Goal: Task Accomplishment & Management: Manage account settings

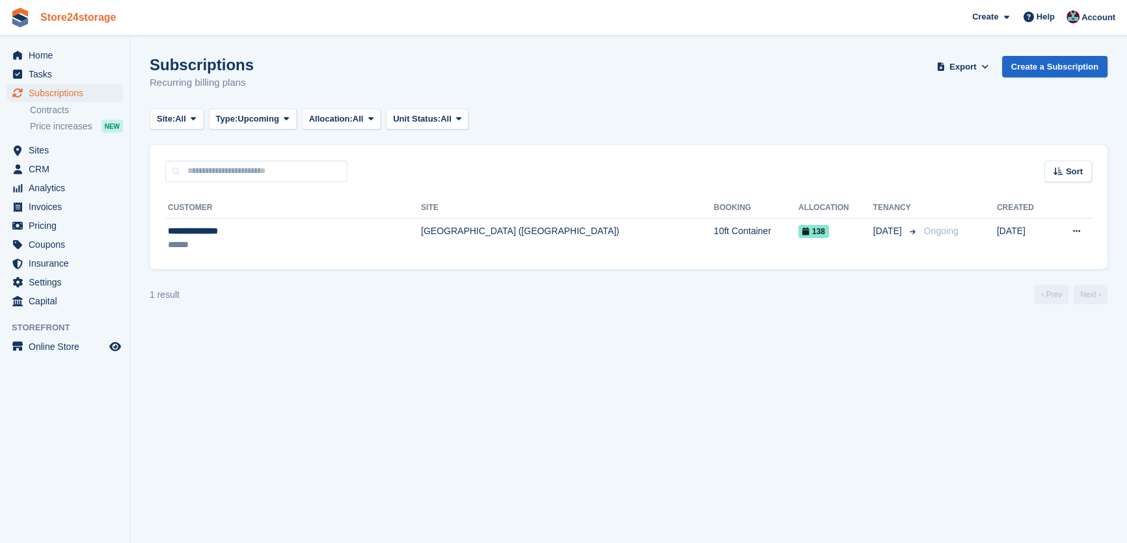
click at [77, 21] on link "Store24storage" at bounding box center [78, 17] width 87 height 21
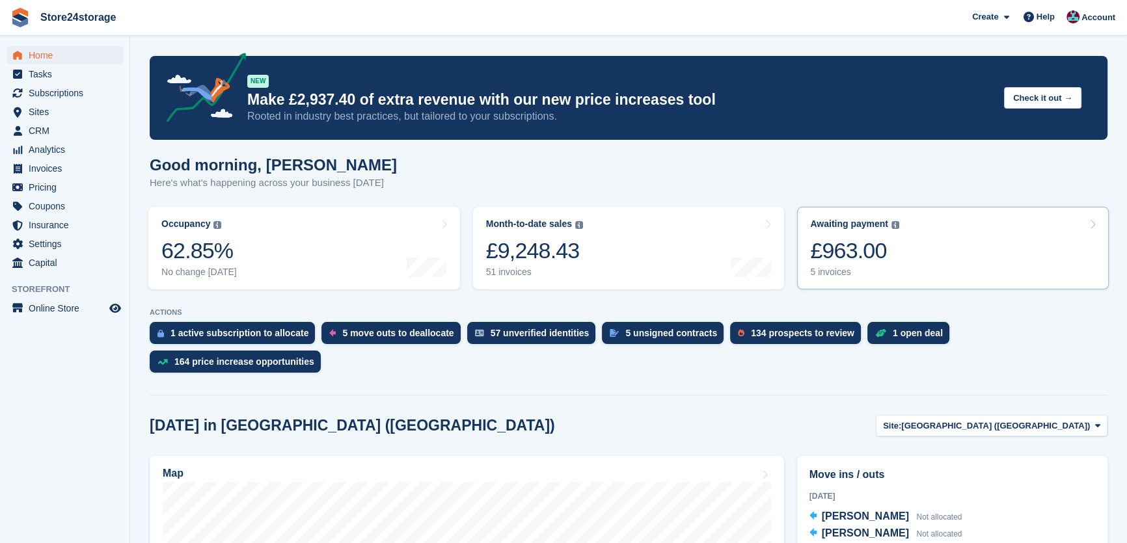
click at [955, 247] on link "Awaiting payment The total outstanding balance on all open invoices. £963.00 5 …" at bounding box center [953, 248] width 312 height 83
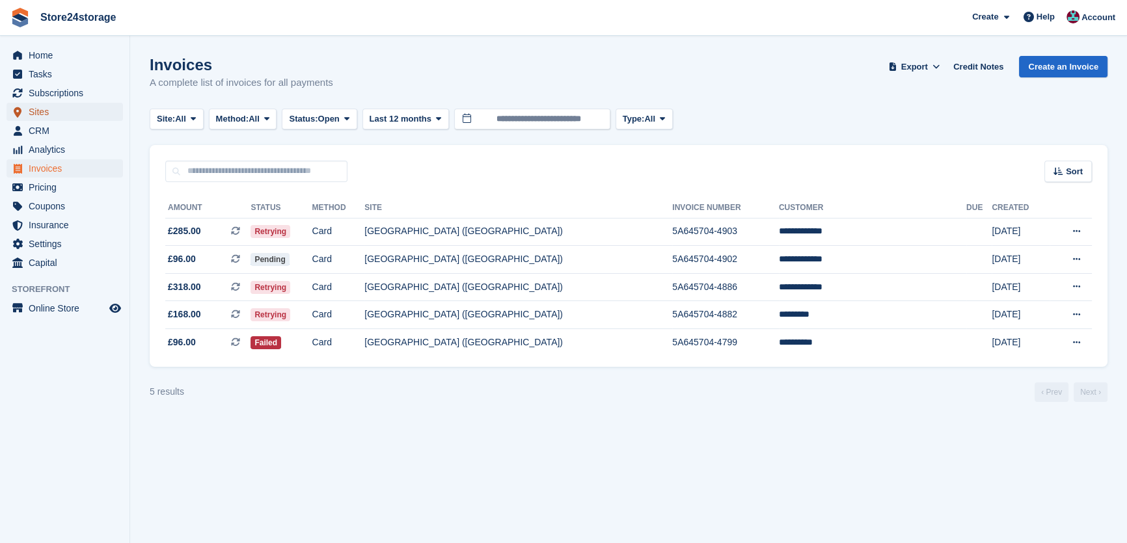
click at [80, 112] on span "Sites" at bounding box center [68, 112] width 78 height 18
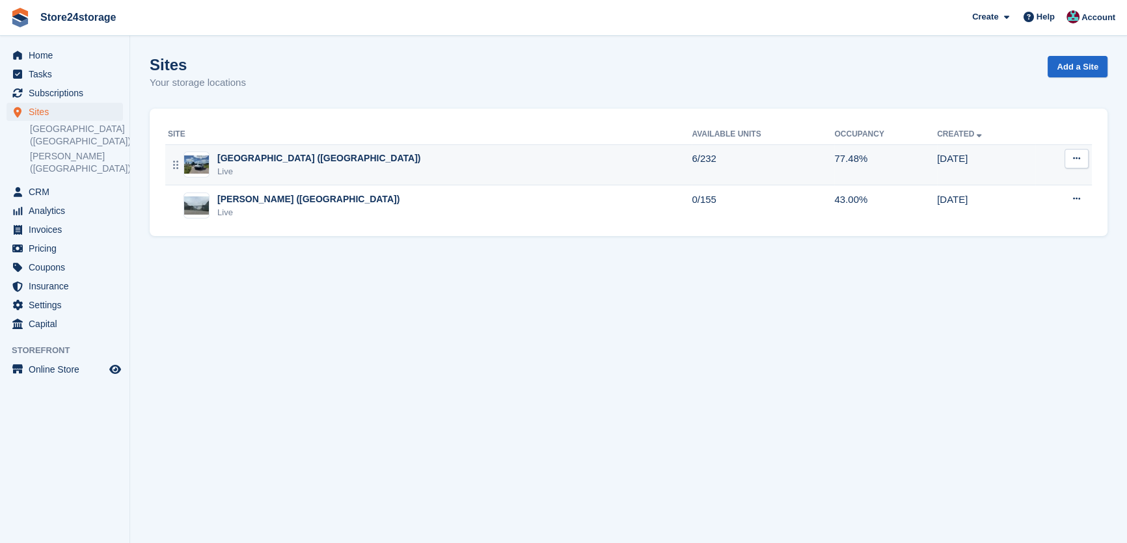
click at [271, 170] on div "Live" at bounding box center [318, 171] width 203 height 13
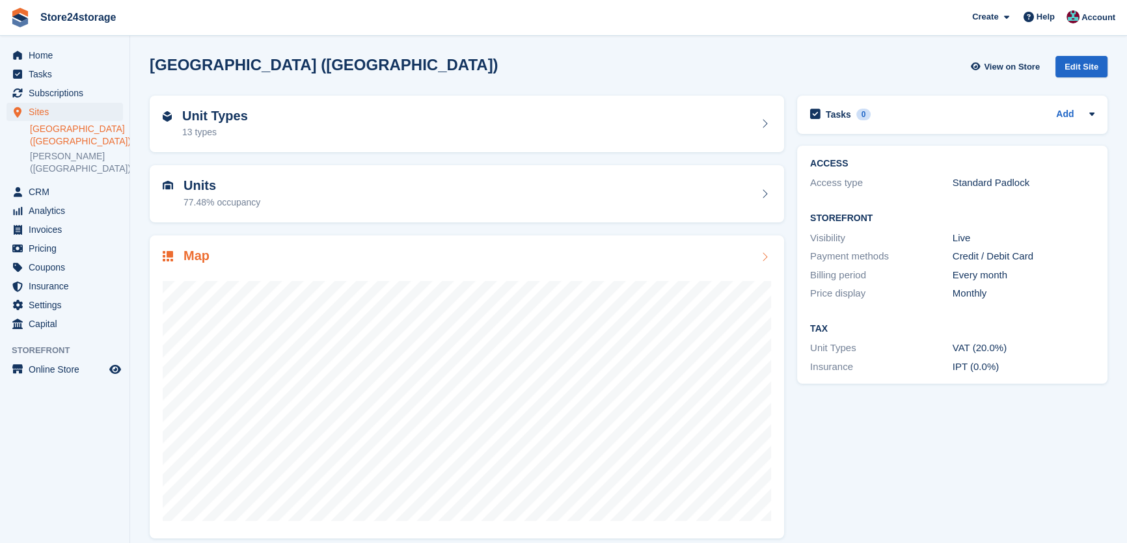
click at [297, 249] on div "Map" at bounding box center [467, 258] width 608 height 18
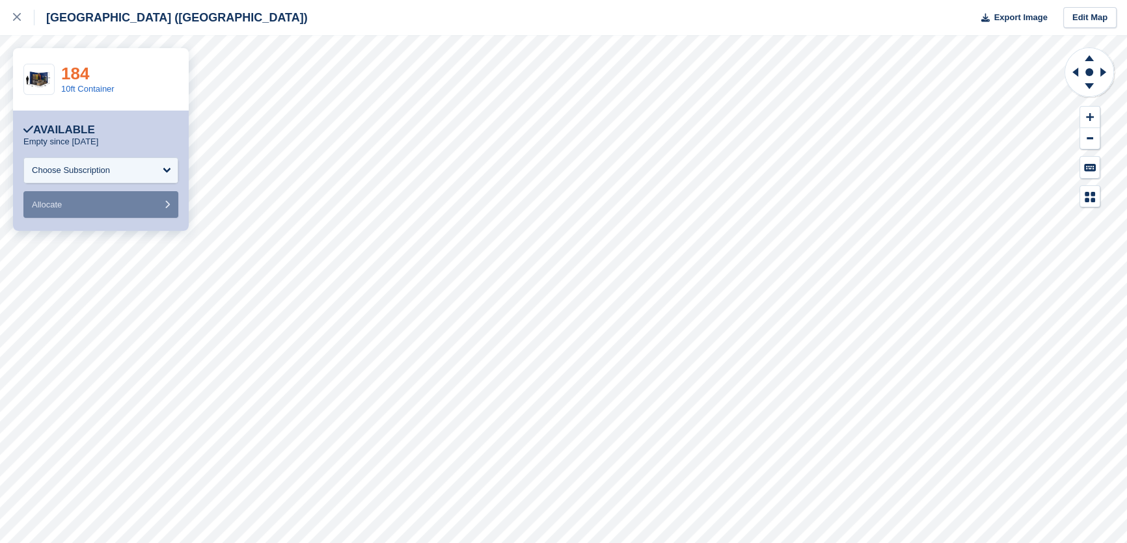
click at [71, 72] on link "184" at bounding box center [75, 74] width 28 height 20
click at [18, 22] on div at bounding box center [23, 18] width 21 height 16
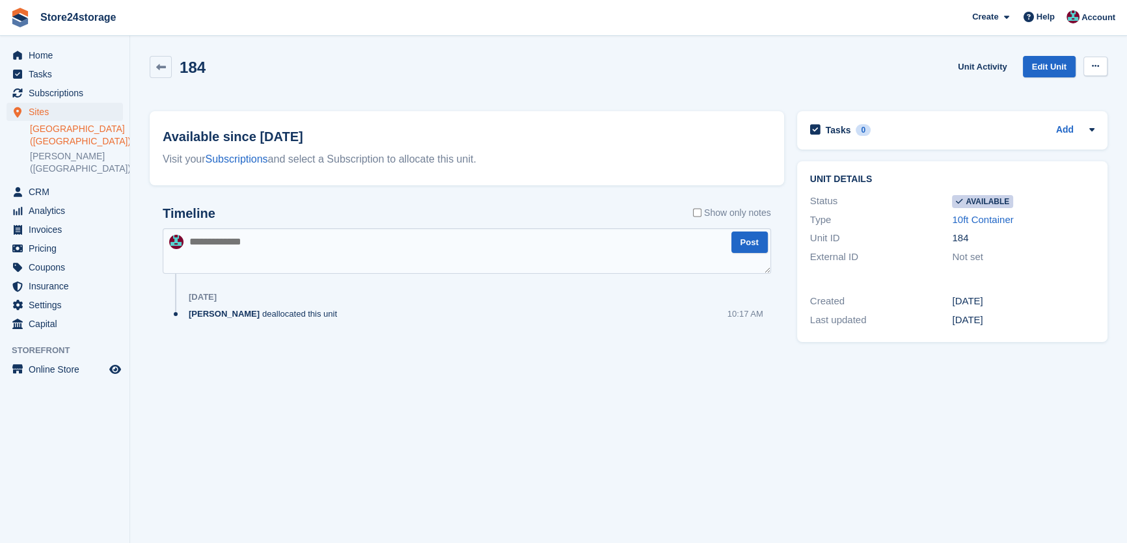
click at [1093, 72] on button at bounding box center [1095, 67] width 24 height 20
click at [1065, 91] on p "Make unavailable" at bounding box center [1044, 91] width 113 height 17
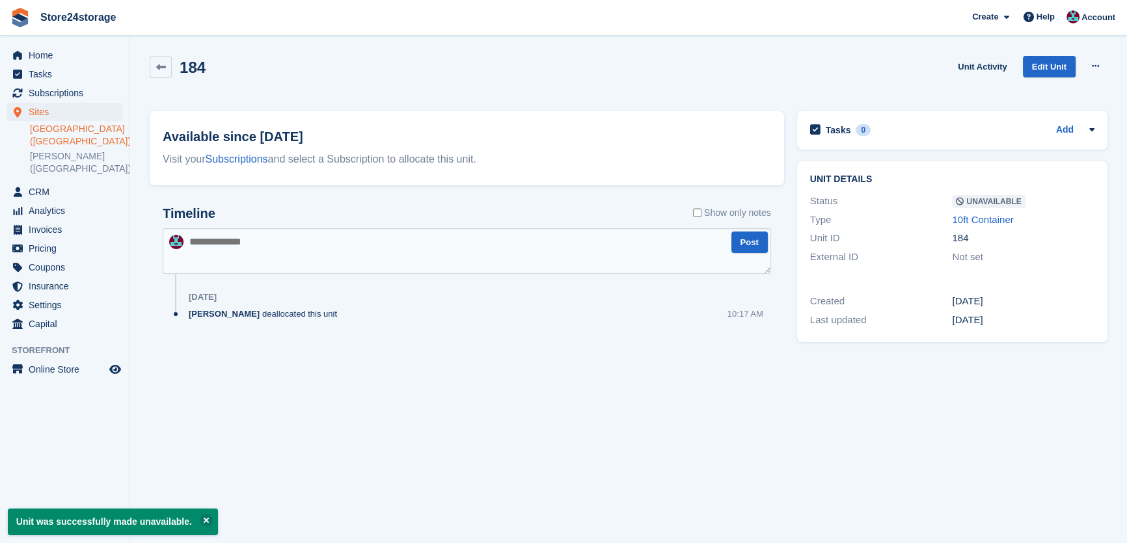
click at [64, 128] on link "[GEOGRAPHIC_DATA] ([GEOGRAPHIC_DATA])" at bounding box center [76, 135] width 93 height 25
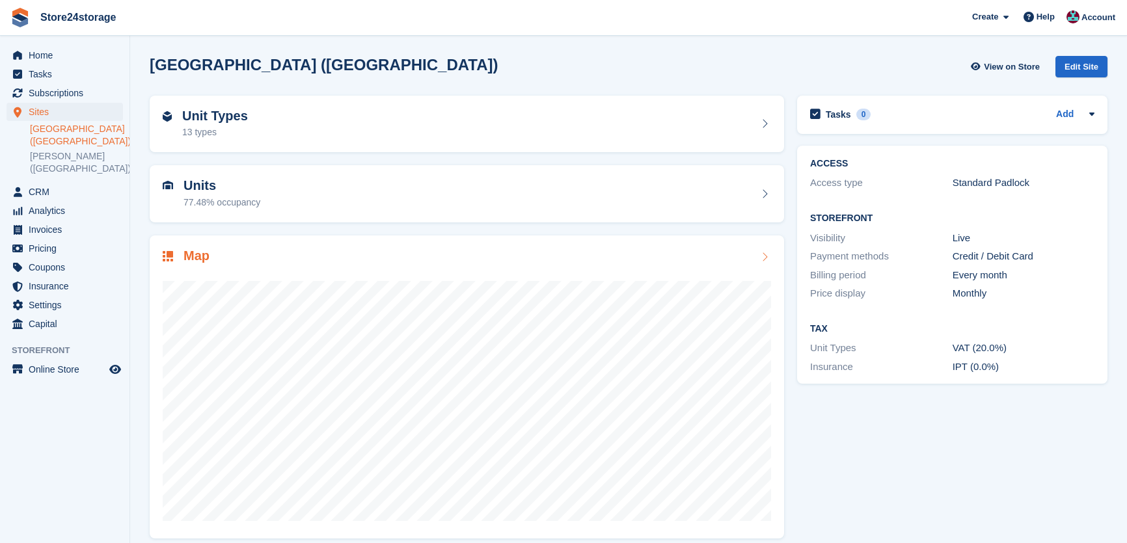
click at [270, 243] on div "Map" at bounding box center [467, 388] width 634 height 304
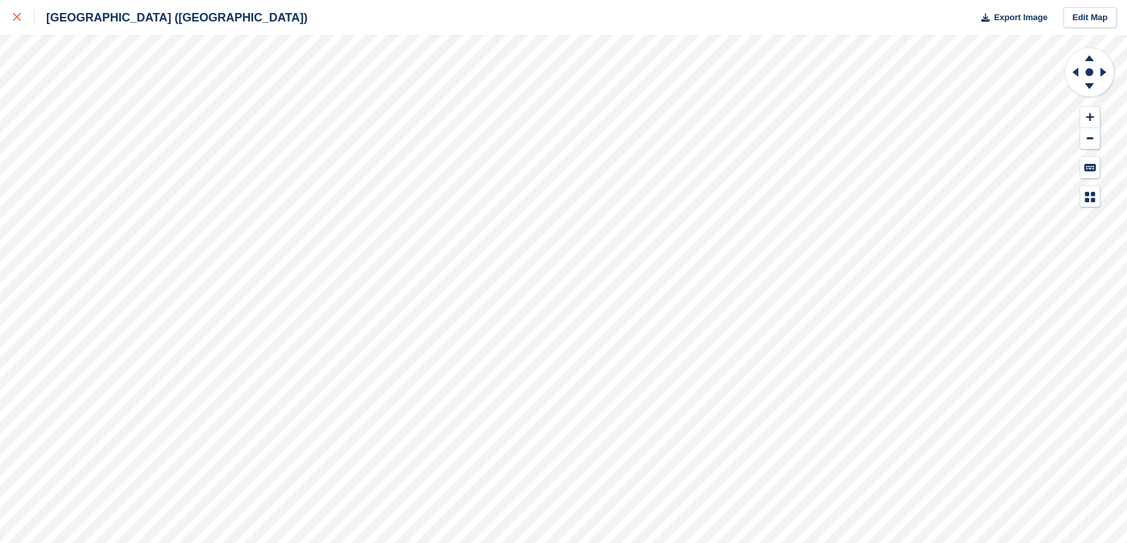
click at [8, 23] on link at bounding box center [17, 17] width 34 height 35
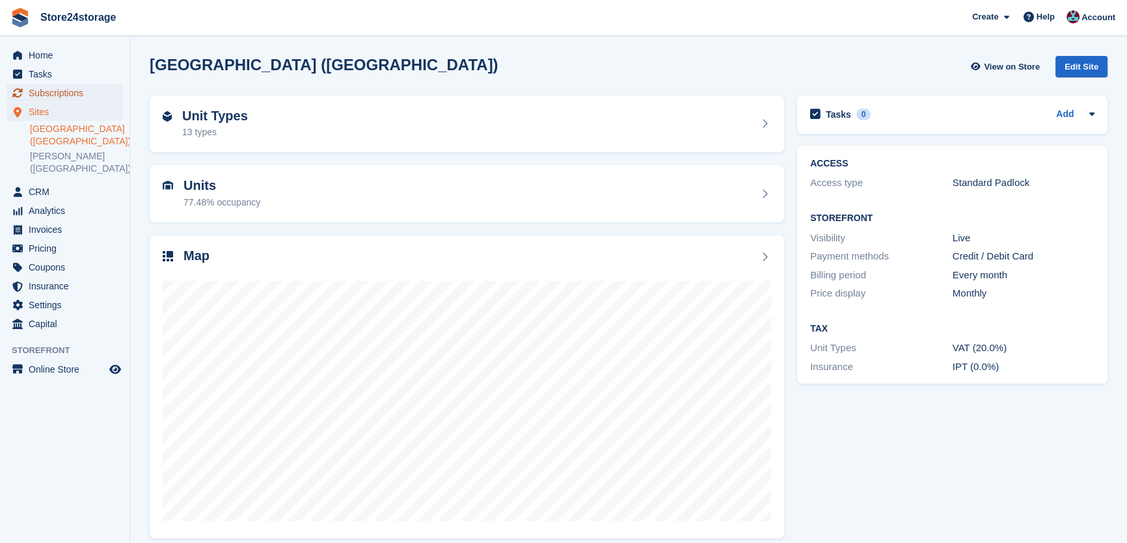
click at [79, 92] on span "Subscriptions" at bounding box center [68, 93] width 78 height 18
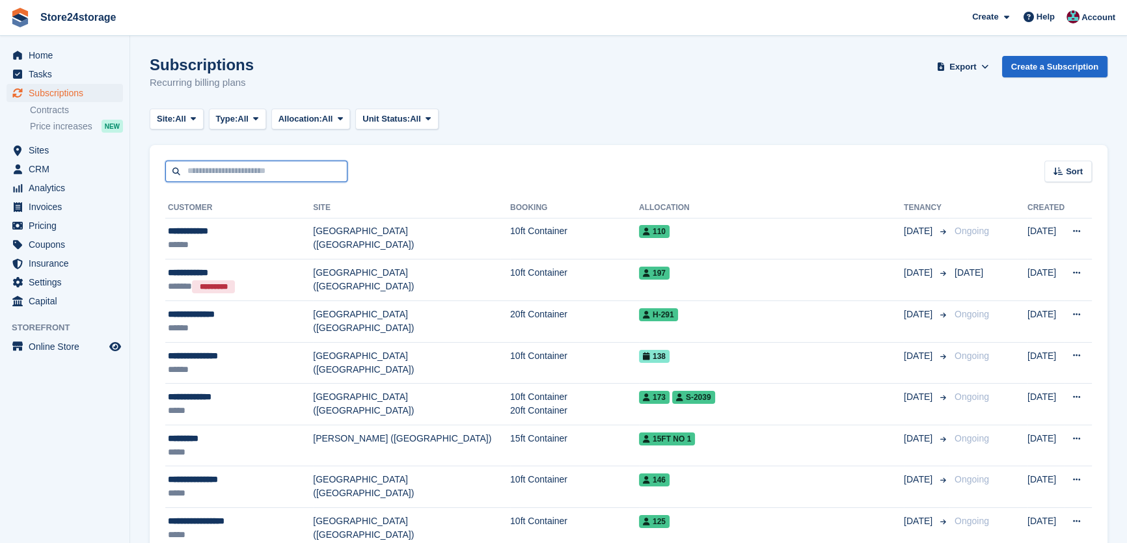
click at [209, 164] on input "text" at bounding box center [256, 171] width 182 height 21
type input "****"
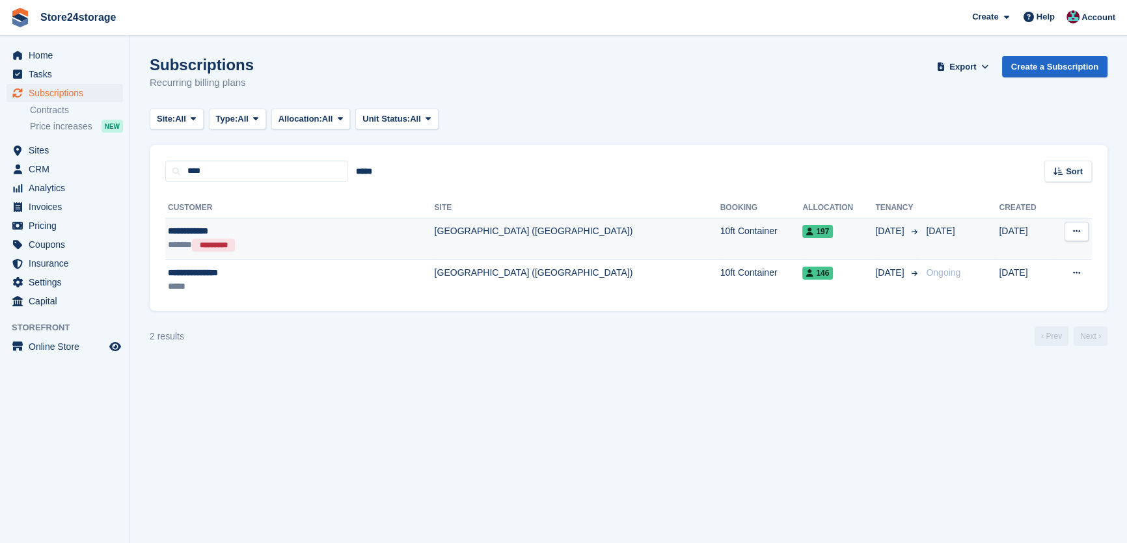
click at [273, 234] on div "**********" at bounding box center [260, 231] width 184 height 14
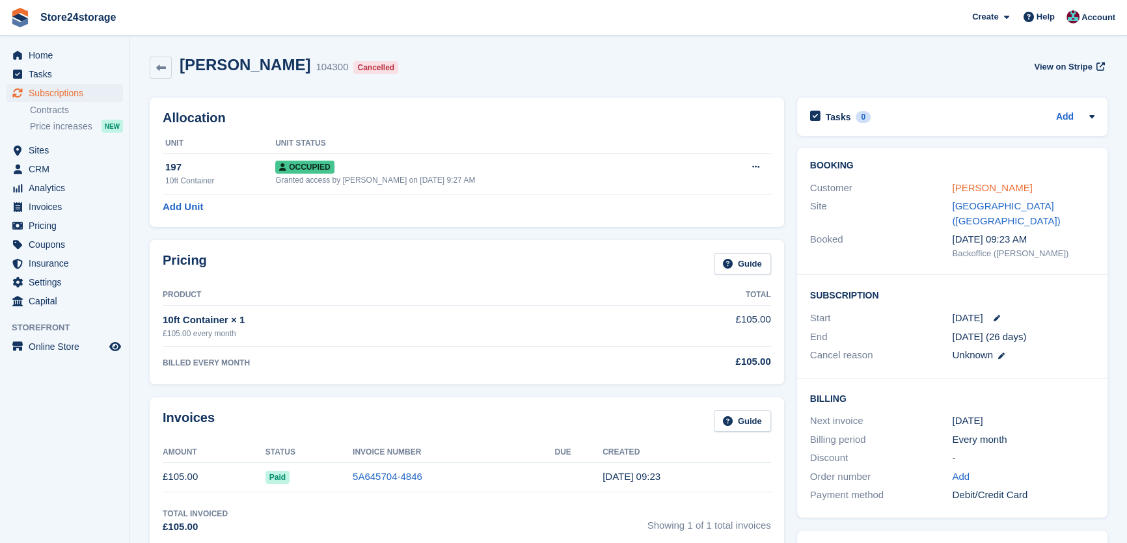
click at [954, 192] on link "Ross Stevens" at bounding box center [992, 187] width 80 height 11
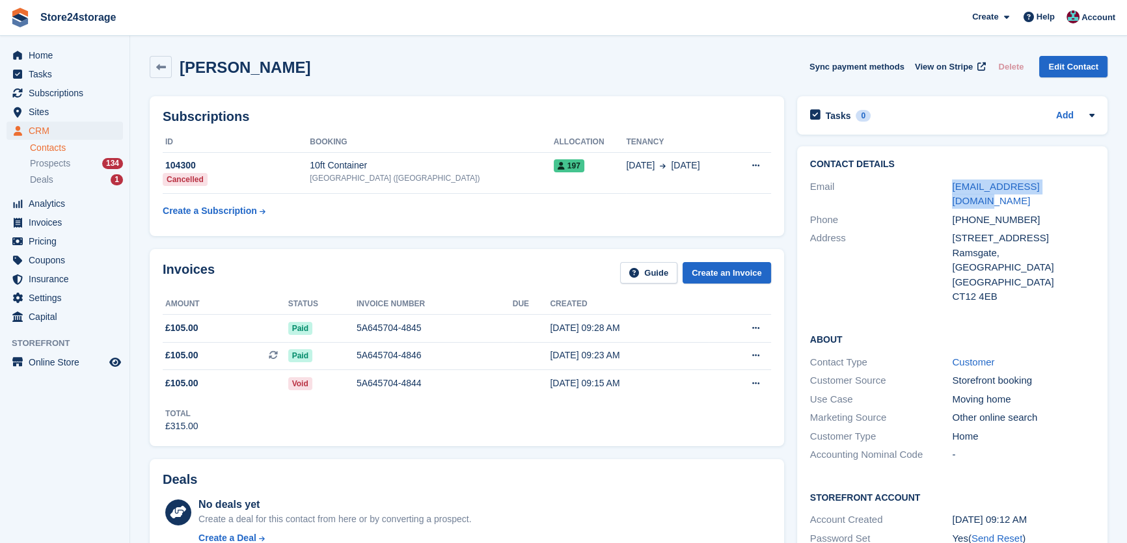
drag, startPoint x: 1067, startPoint y: 185, endPoint x: 947, endPoint y: 180, distance: 120.5
click at [947, 180] on div "Email rarstevens@hotmail.com" at bounding box center [952, 194] width 284 height 33
copy div "rarstevens@hotmail.com"
drag, startPoint x: 1031, startPoint y: 206, endPoint x: 968, endPoint y: 208, distance: 63.1
click at [968, 213] on div "+447899892925" at bounding box center [1023, 220] width 143 height 15
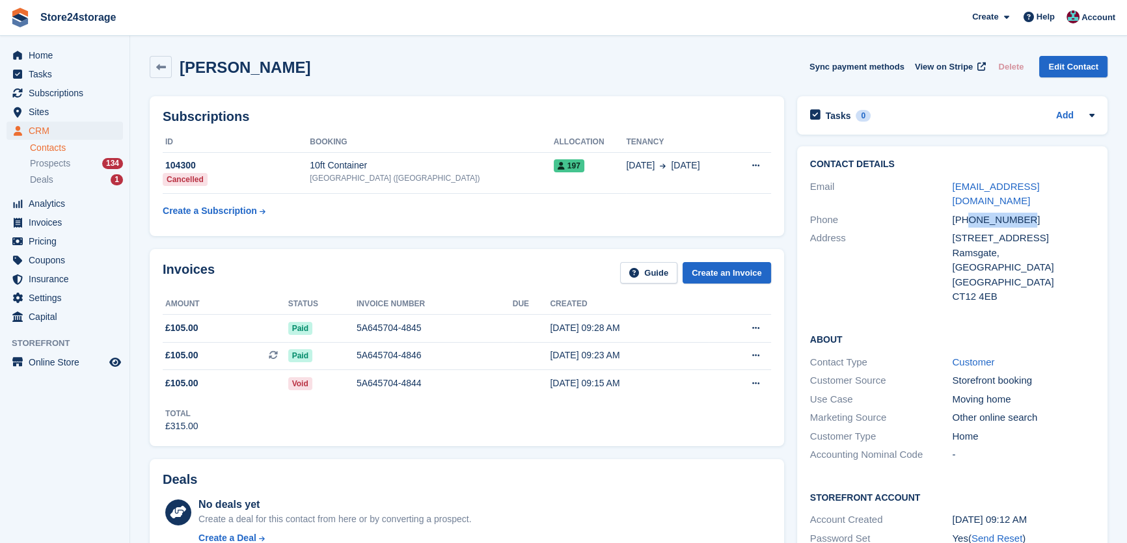
copy div "7899892925"
click at [92, 92] on span "Subscriptions" at bounding box center [68, 93] width 78 height 18
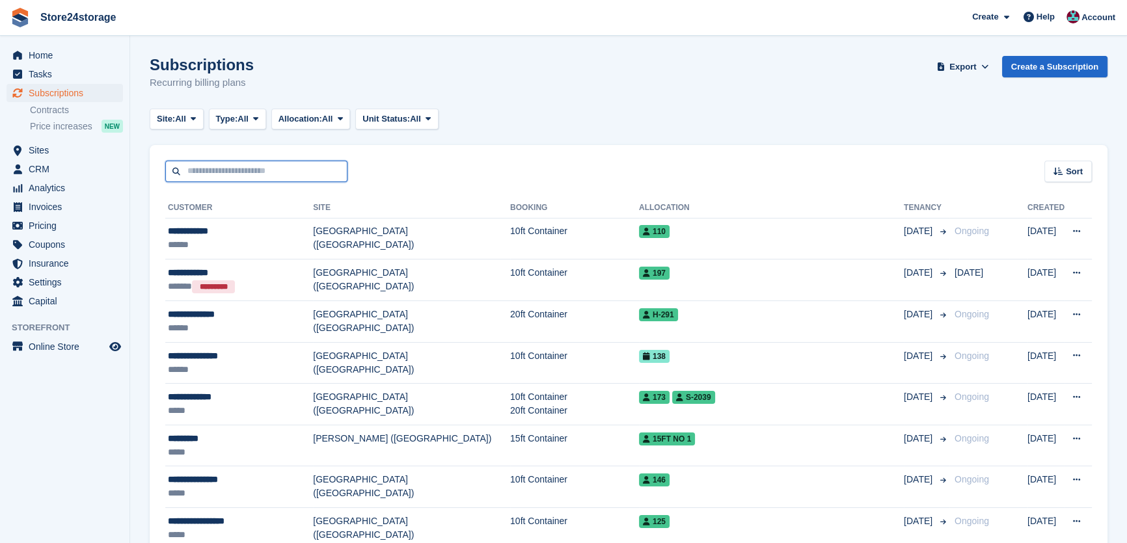
click at [226, 162] on input "text" at bounding box center [256, 171] width 182 height 21
type input "******"
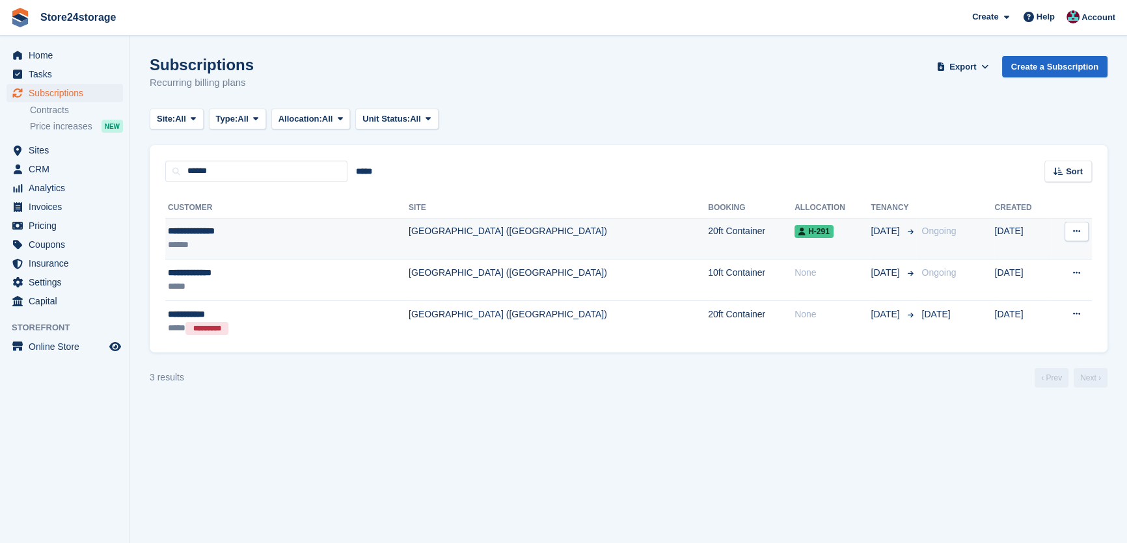
click at [249, 239] on div "******" at bounding box center [247, 245] width 159 height 14
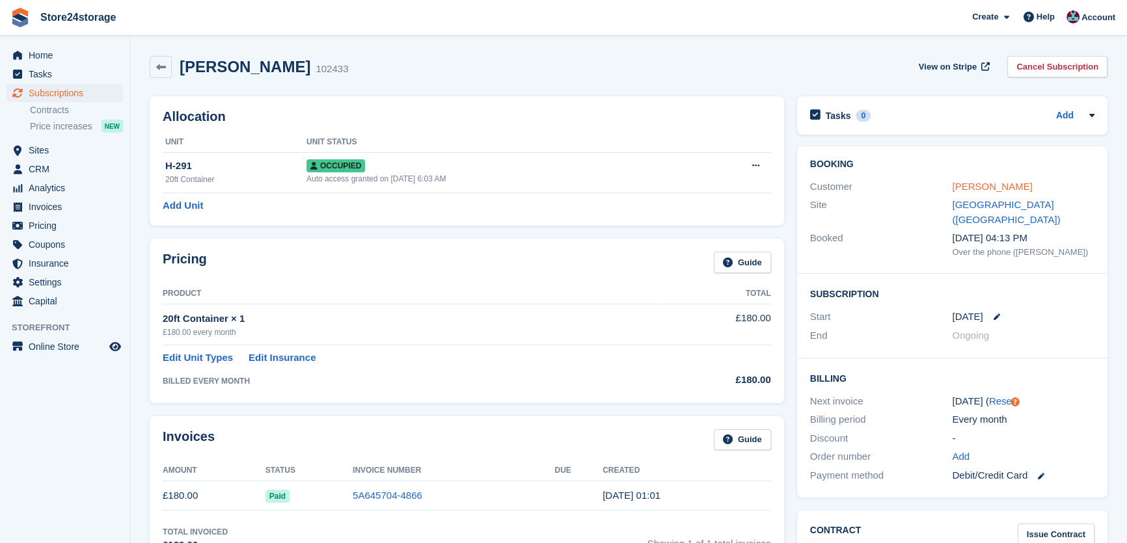
click at [994, 189] on link "Oliver Mckeown" at bounding box center [992, 186] width 80 height 11
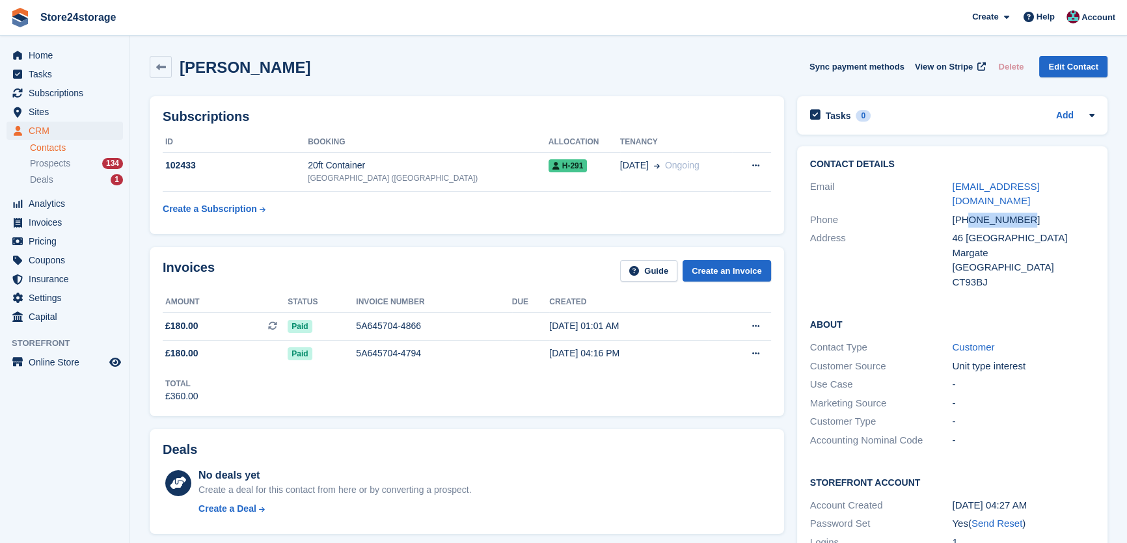
drag, startPoint x: 1026, startPoint y: 206, endPoint x: 970, endPoint y: 202, distance: 56.1
click at [970, 213] on div "+447909747475" at bounding box center [1023, 220] width 143 height 15
copy div "7909747475"
click at [71, 96] on span "Subscriptions" at bounding box center [68, 93] width 78 height 18
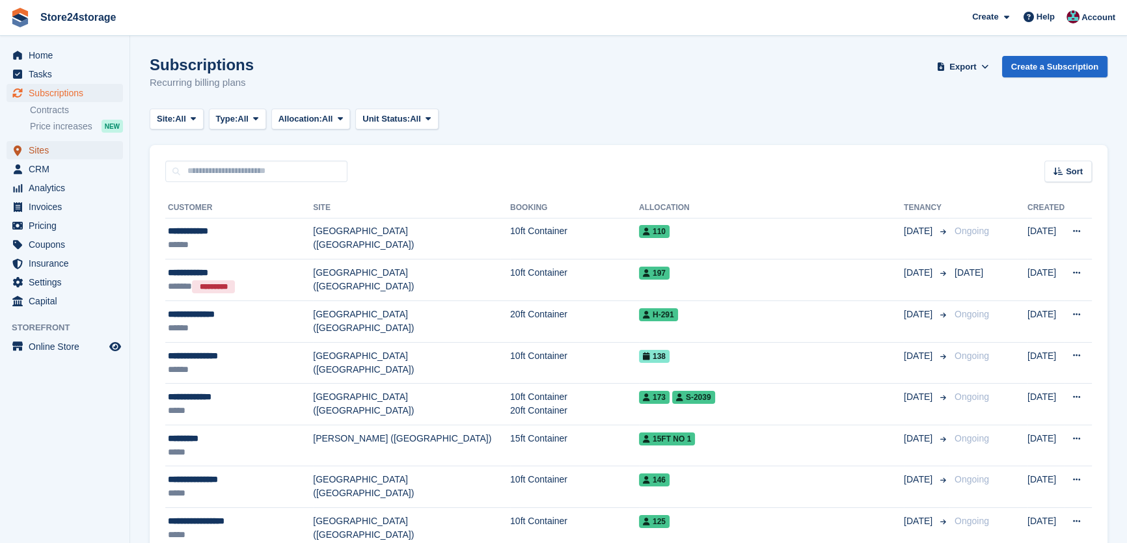
click at [57, 154] on span "Sites" at bounding box center [68, 150] width 78 height 18
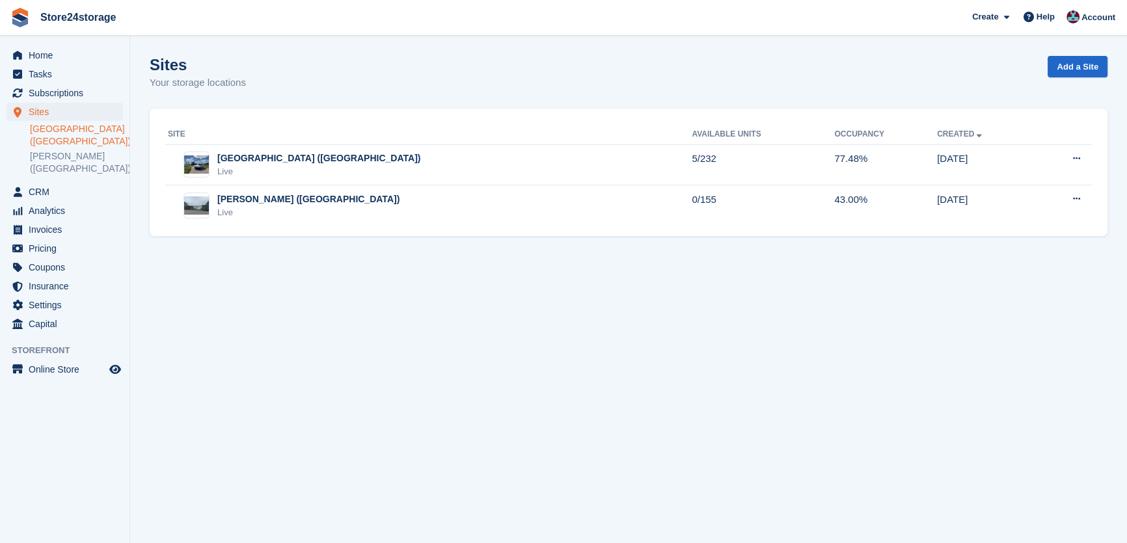
click at [57, 137] on link "[GEOGRAPHIC_DATA] ([GEOGRAPHIC_DATA])" at bounding box center [76, 135] width 93 height 25
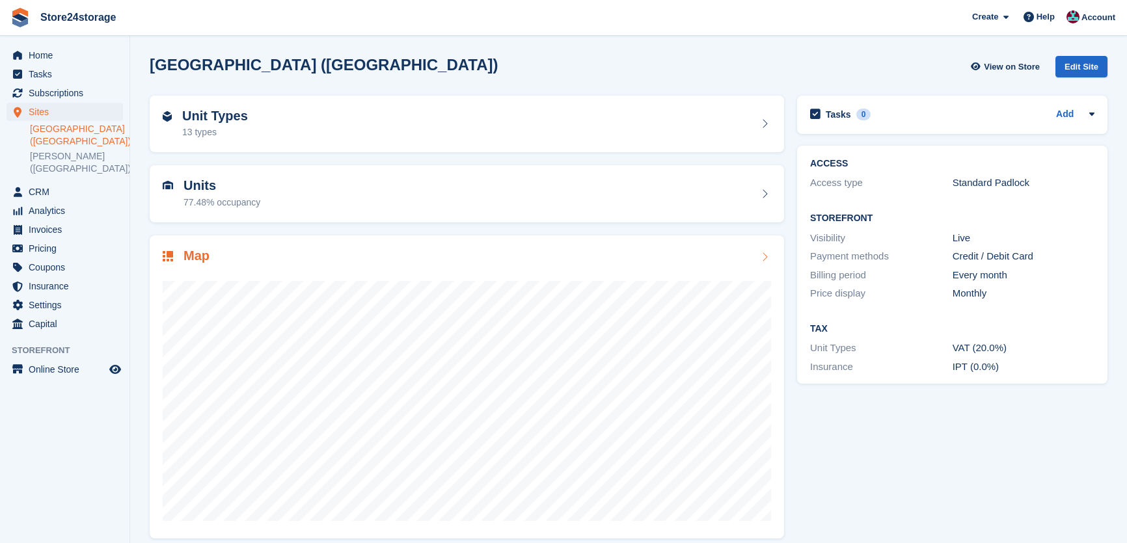
click at [200, 256] on h2 "Map" at bounding box center [196, 256] width 26 height 15
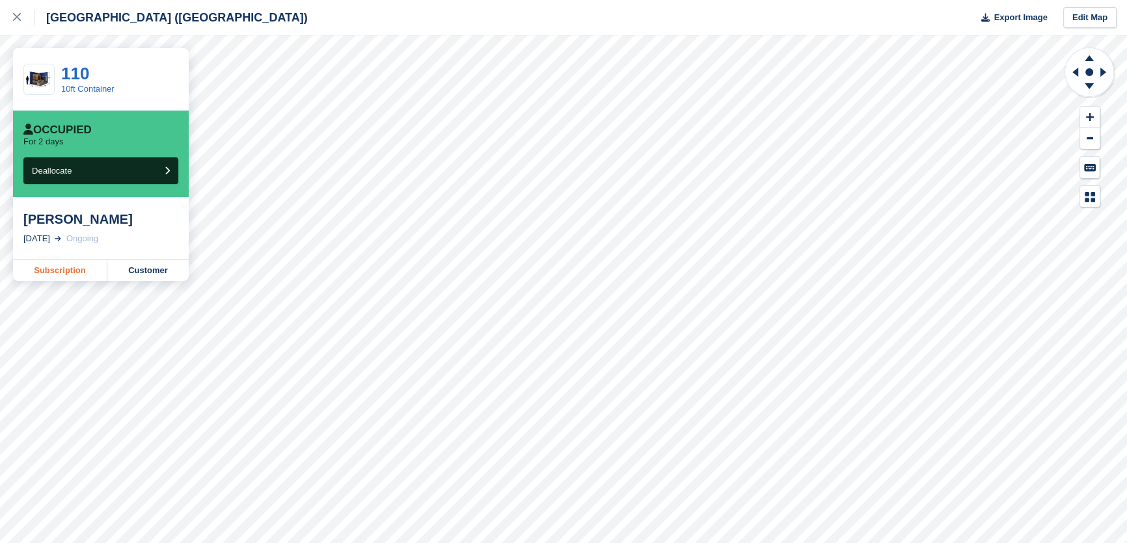
click at [47, 273] on link "Subscription" at bounding box center [60, 270] width 94 height 21
click at [57, 265] on link "Subscription" at bounding box center [60, 270] width 94 height 21
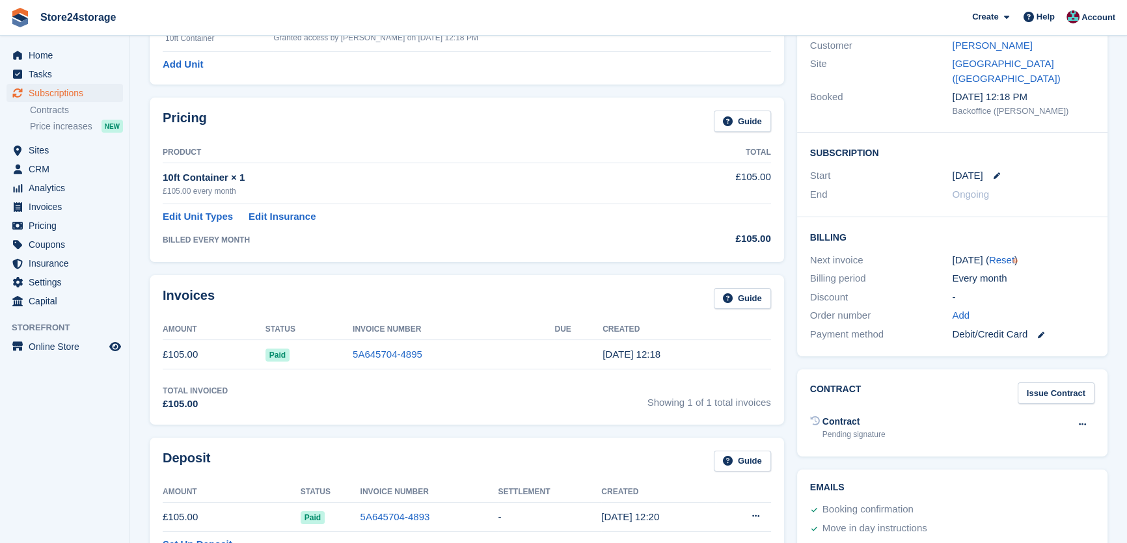
scroll to position [98, 0]
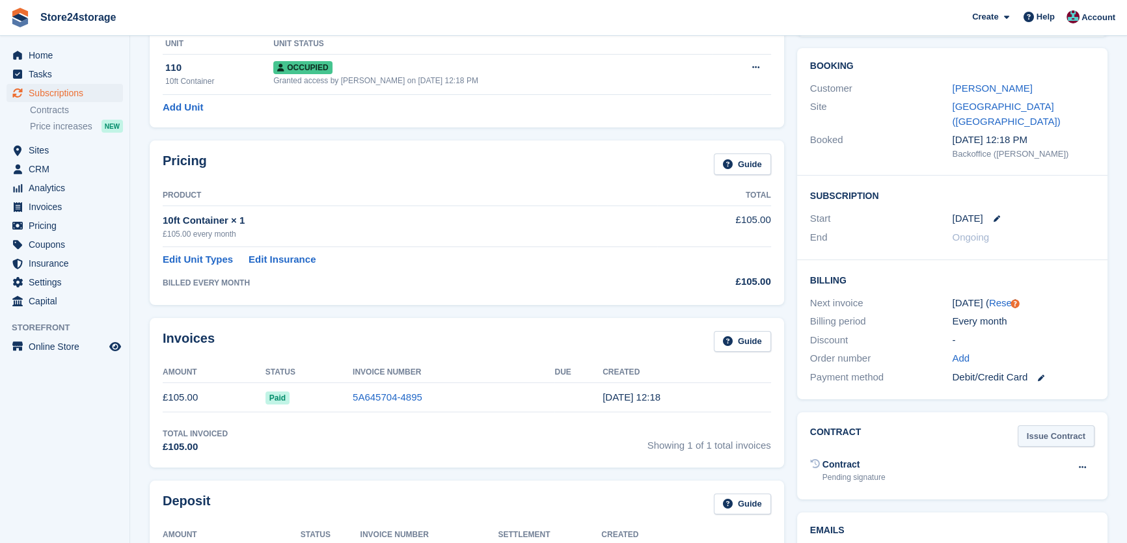
click at [1046, 426] on link "Issue Contract" at bounding box center [1056, 436] width 77 height 21
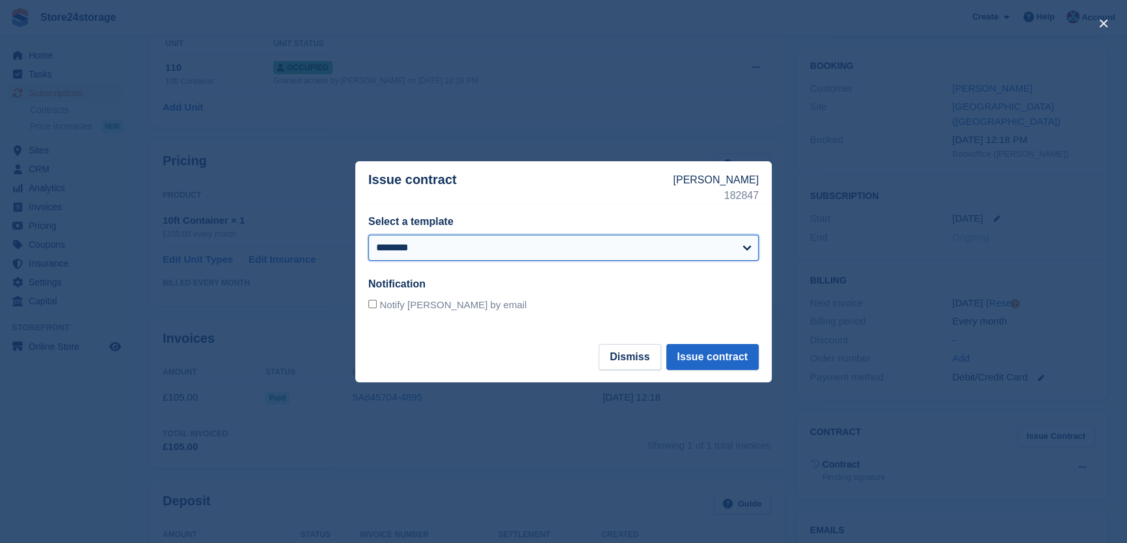
click at [697, 241] on select "********" at bounding box center [563, 248] width 390 height 26
click at [705, 359] on button "Issue contract" at bounding box center [712, 357] width 92 height 26
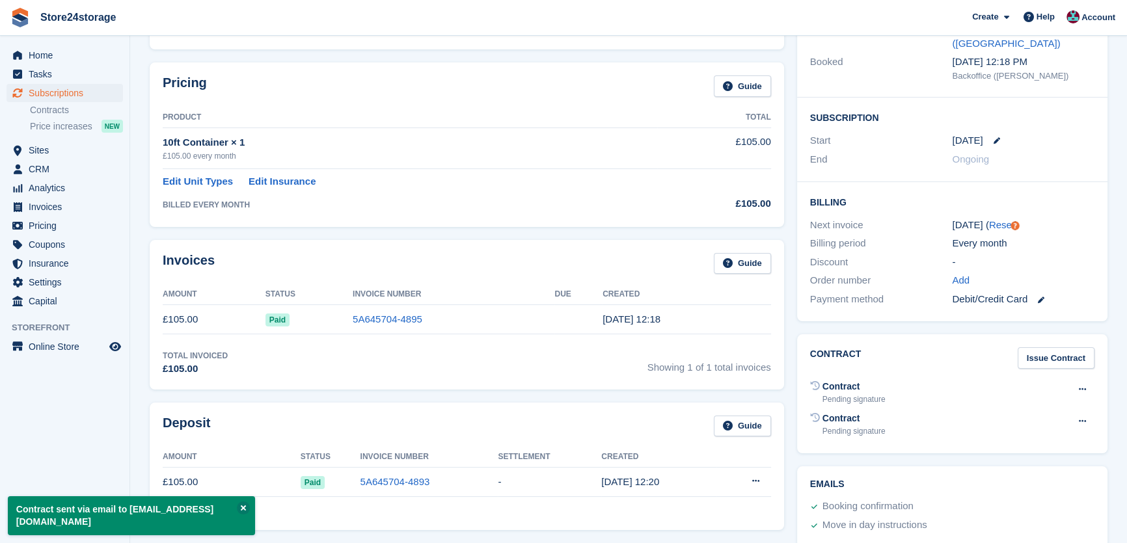
scroll to position [177, 0]
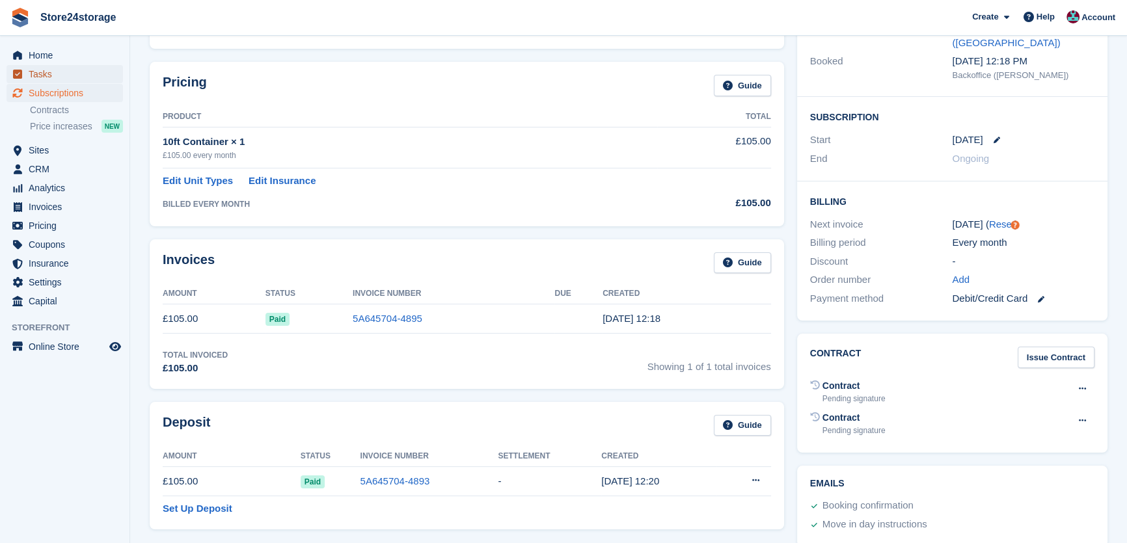
click at [75, 81] on span "Tasks" at bounding box center [68, 74] width 78 height 18
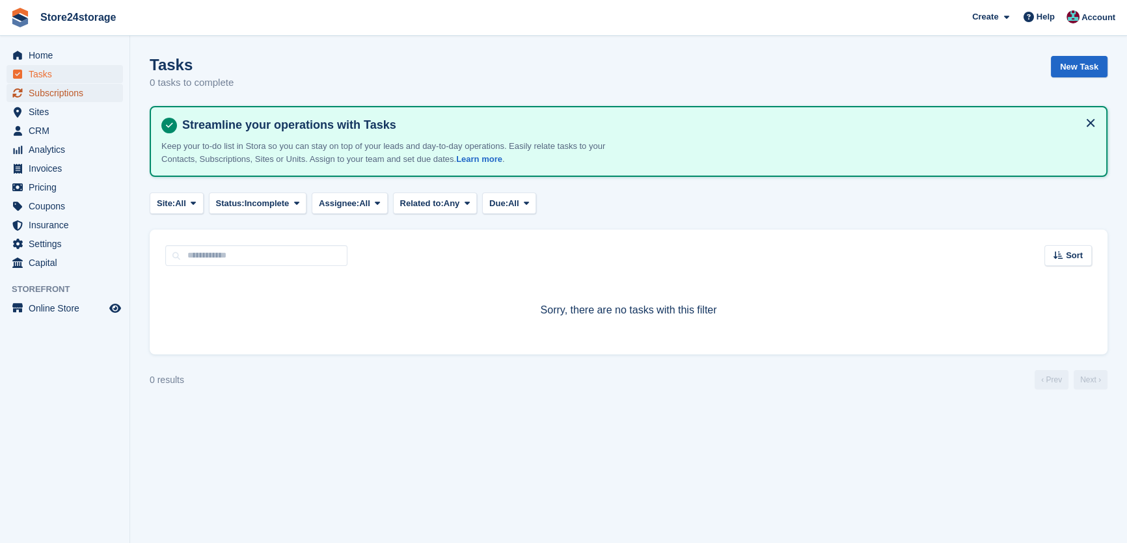
click at [71, 92] on span "Subscriptions" at bounding box center [68, 93] width 78 height 18
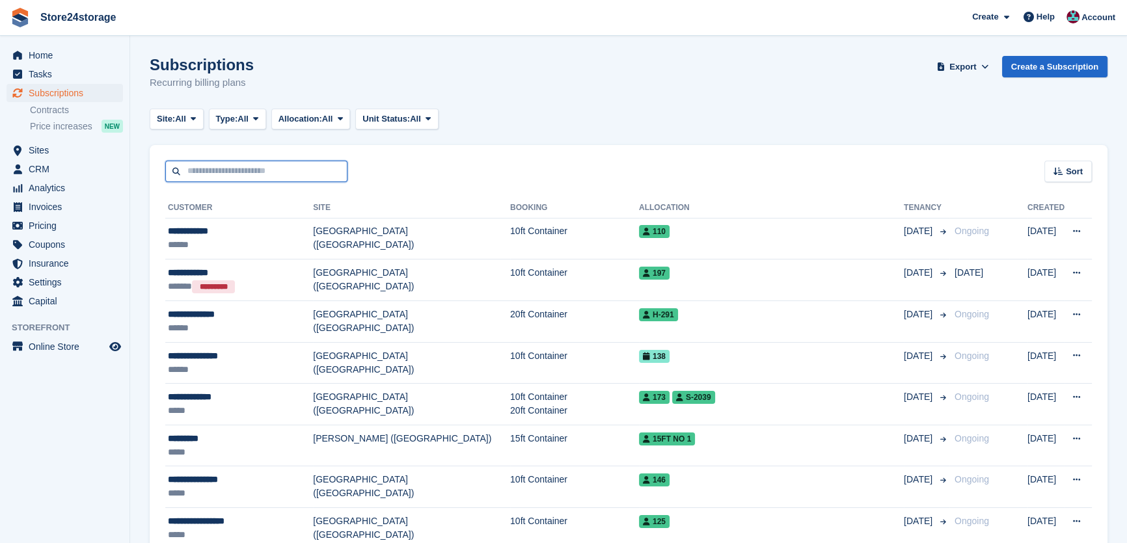
click at [257, 172] on input "text" at bounding box center [256, 171] width 182 height 21
type input "***"
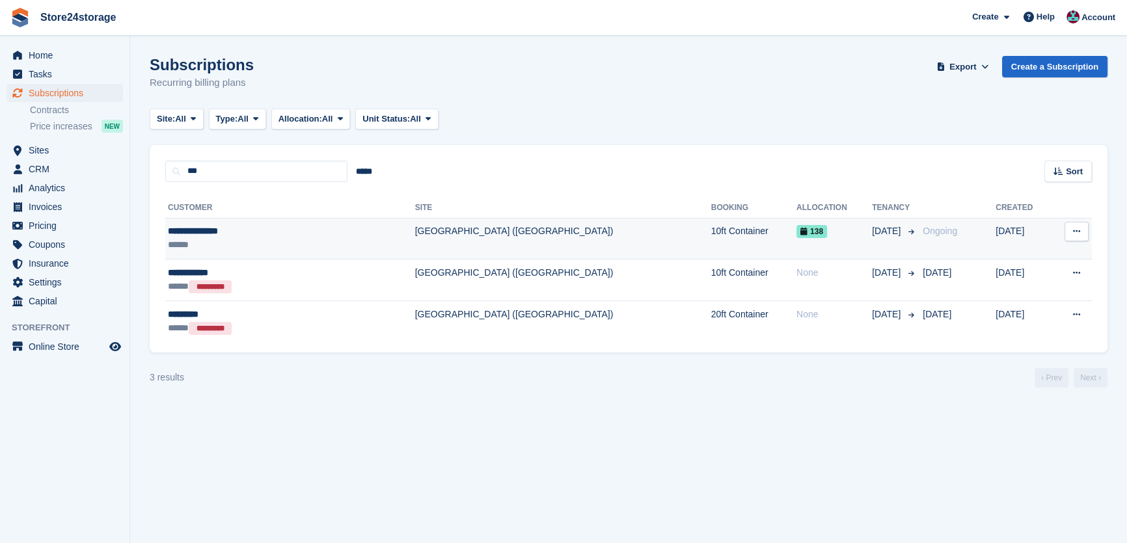
click at [226, 236] on div "**********" at bounding box center [250, 231] width 165 height 14
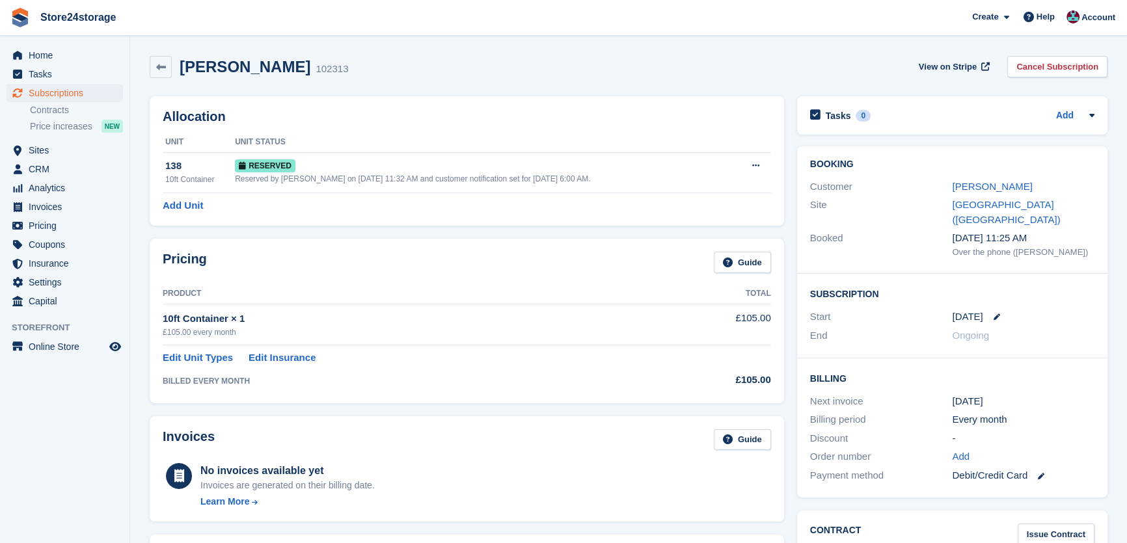
click at [960, 195] on div "Customer [PERSON_NAME]" at bounding box center [952, 187] width 284 height 19
click at [962, 192] on link "[PERSON_NAME]" at bounding box center [992, 186] width 80 height 11
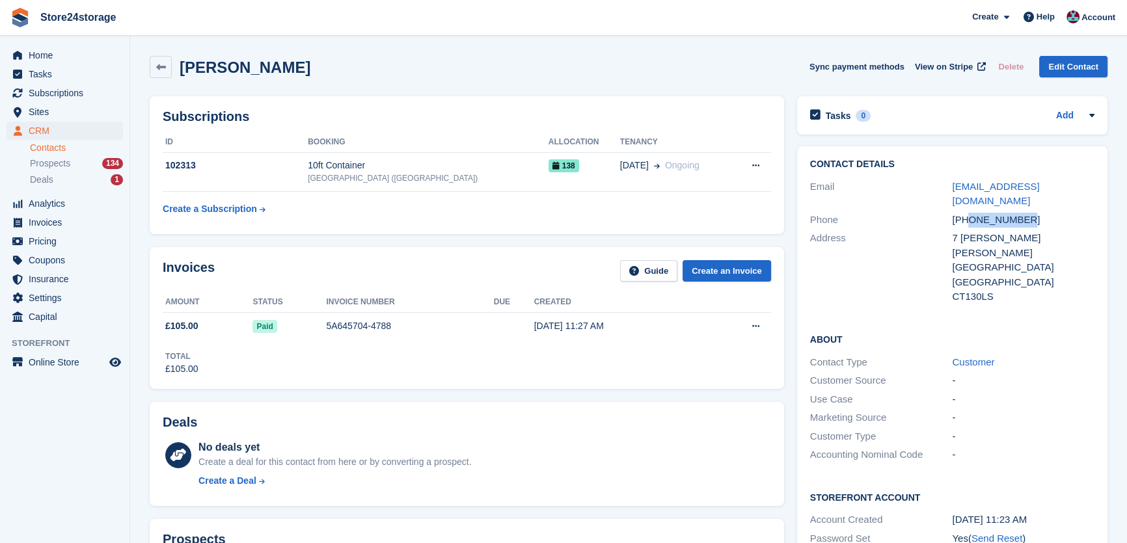
drag, startPoint x: 1027, startPoint y: 204, endPoint x: 972, endPoint y: 204, distance: 56.0
click at [972, 213] on div "+447784484478" at bounding box center [1023, 220] width 143 height 15
copy div "7784484478"
click at [78, 85] on span "Subscriptions" at bounding box center [68, 93] width 78 height 18
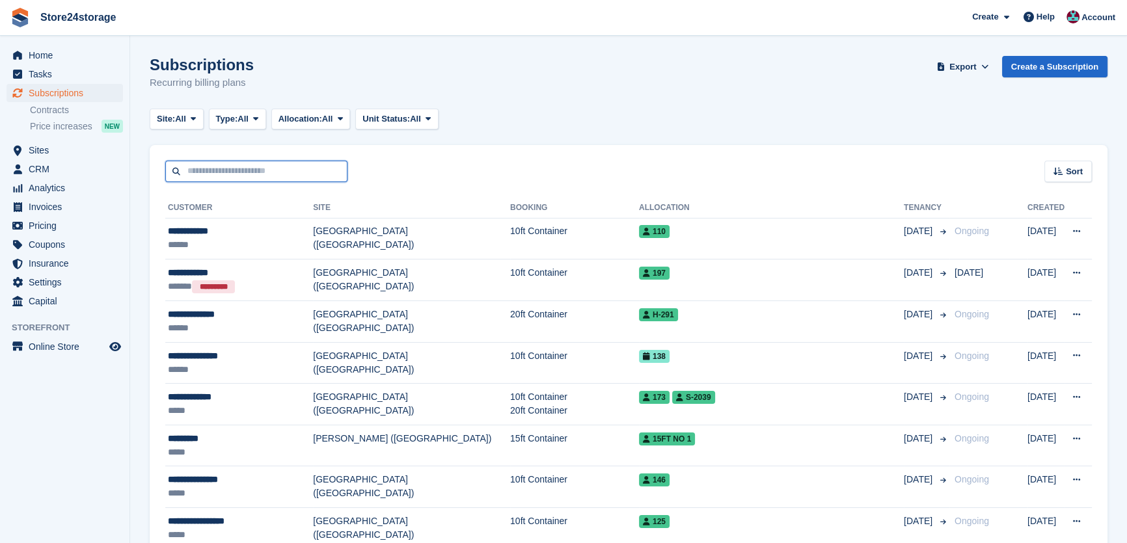
click at [198, 164] on input "text" at bounding box center [256, 171] width 182 height 21
type input "******"
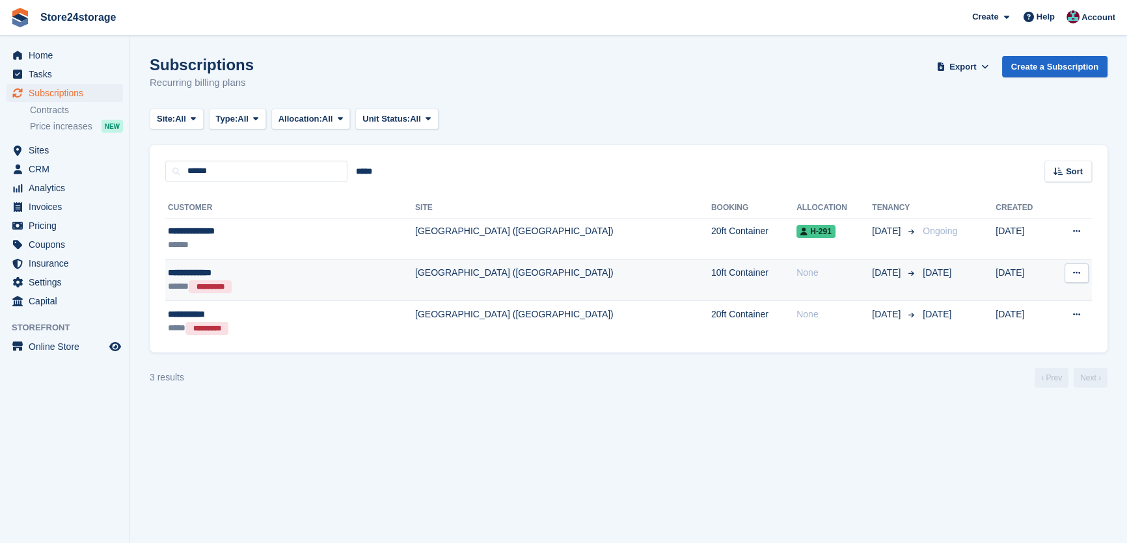
click at [256, 278] on div "**********" at bounding box center [250, 273] width 165 height 14
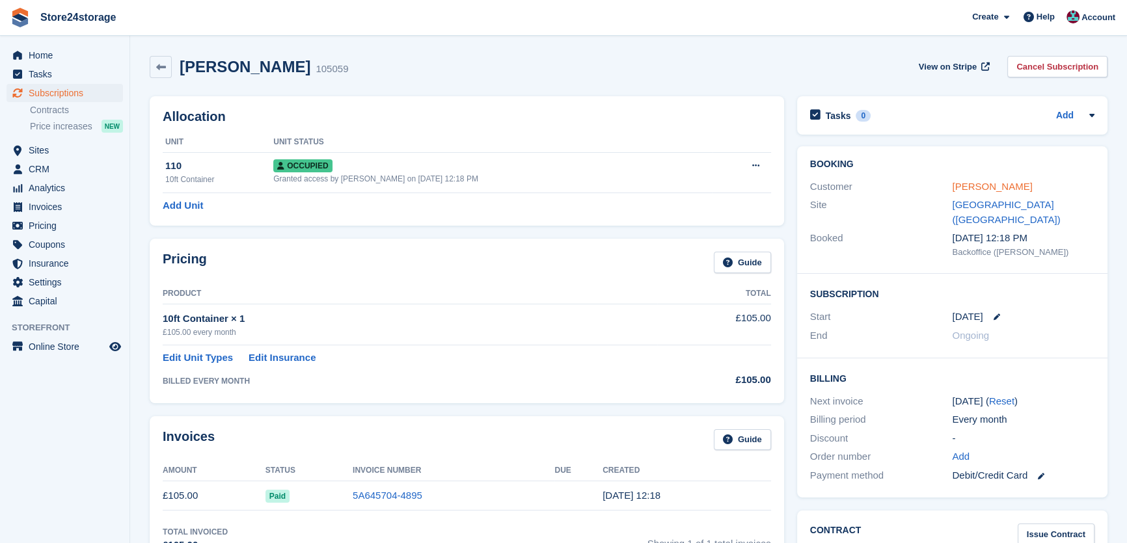
click at [985, 191] on link "[PERSON_NAME]" at bounding box center [992, 186] width 80 height 11
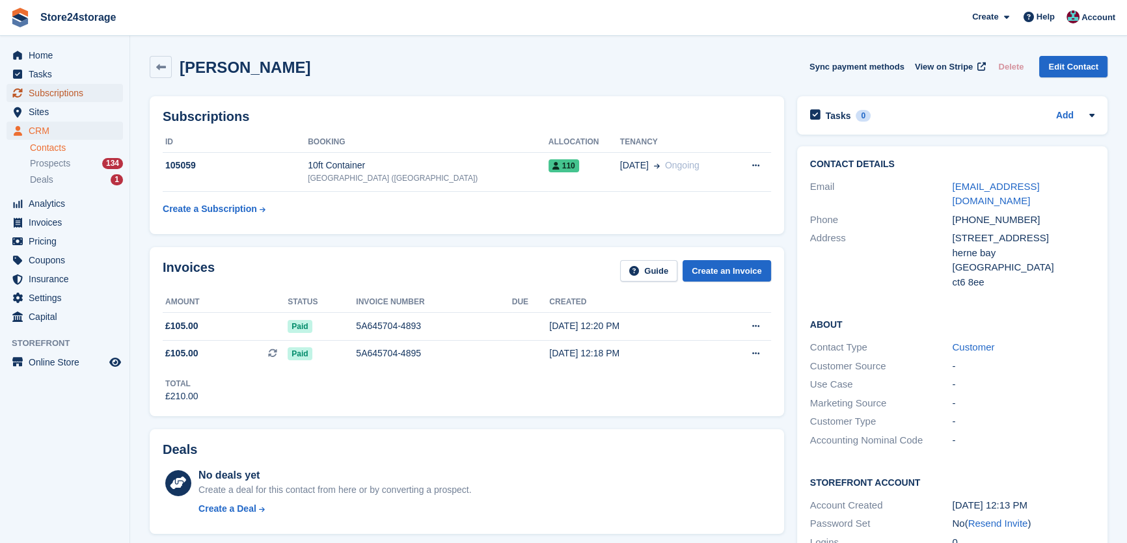
click at [49, 88] on span "Subscriptions" at bounding box center [68, 93] width 78 height 18
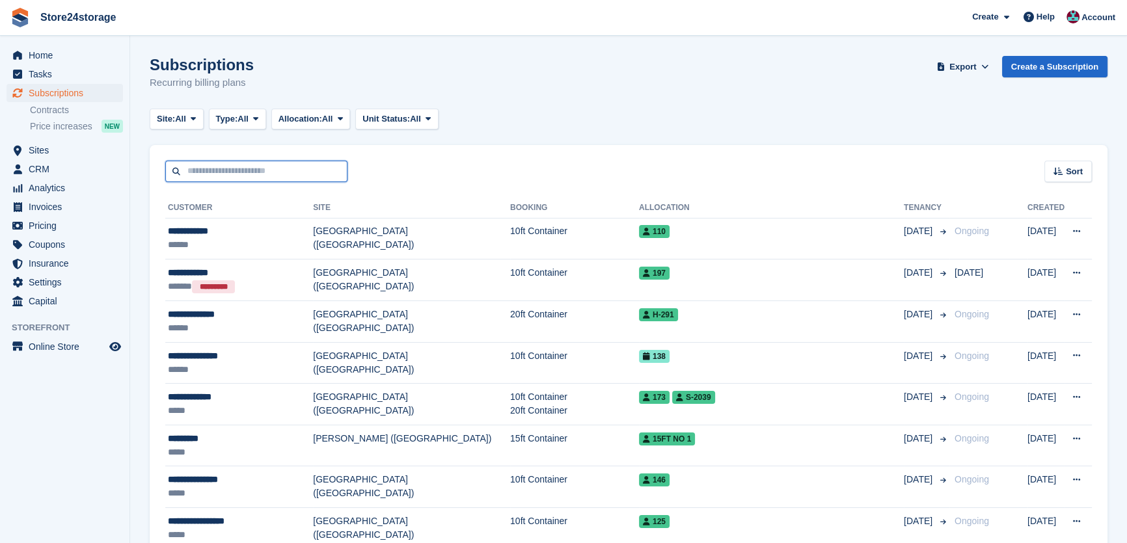
click at [245, 167] on input "text" at bounding box center [256, 171] width 182 height 21
type input "******"
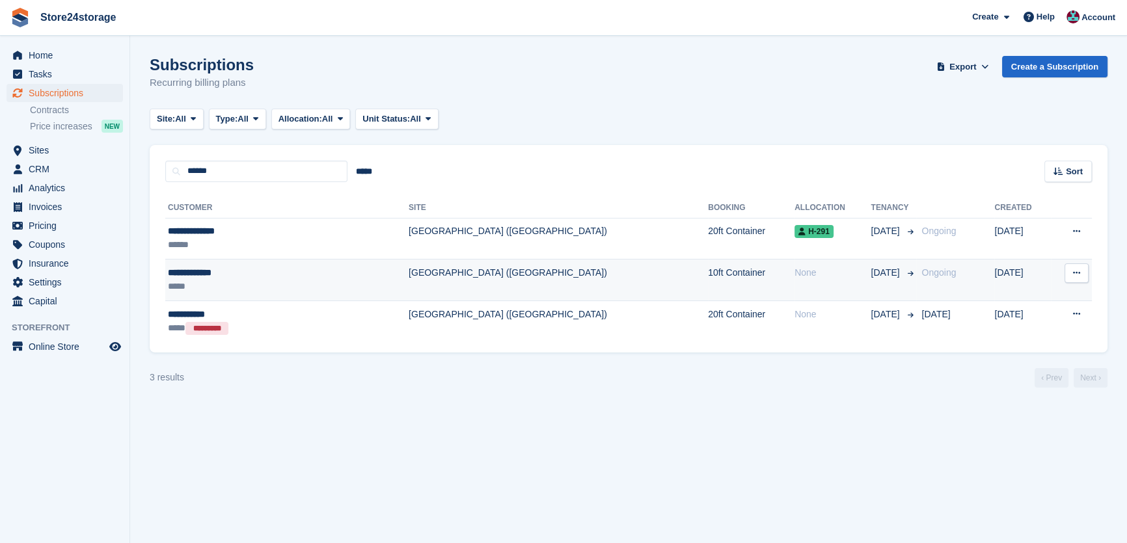
click at [250, 278] on div "**********" at bounding box center [247, 273] width 159 height 14
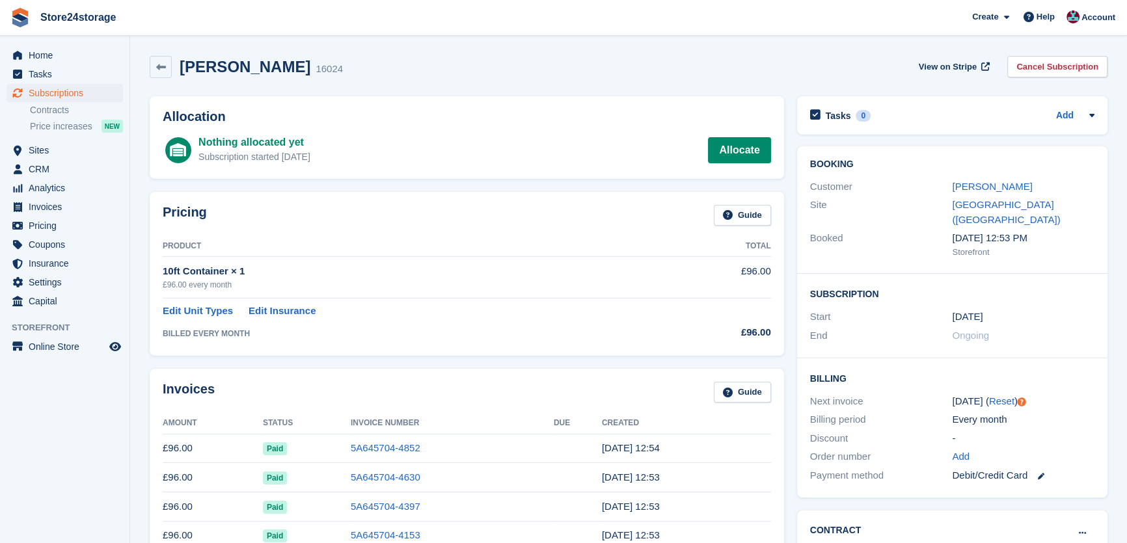
click at [1040, 76] on link "Cancel Subscription" at bounding box center [1057, 66] width 100 height 21
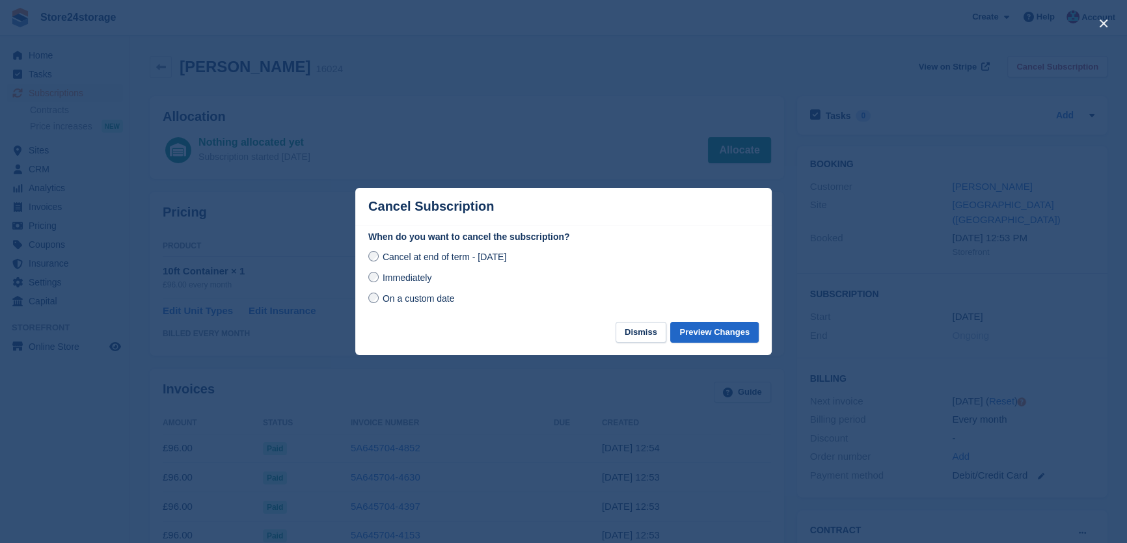
click at [418, 279] on span "Immediately" at bounding box center [407, 278] width 49 height 10
click at [722, 324] on button "Preview Changes" at bounding box center [714, 332] width 88 height 21
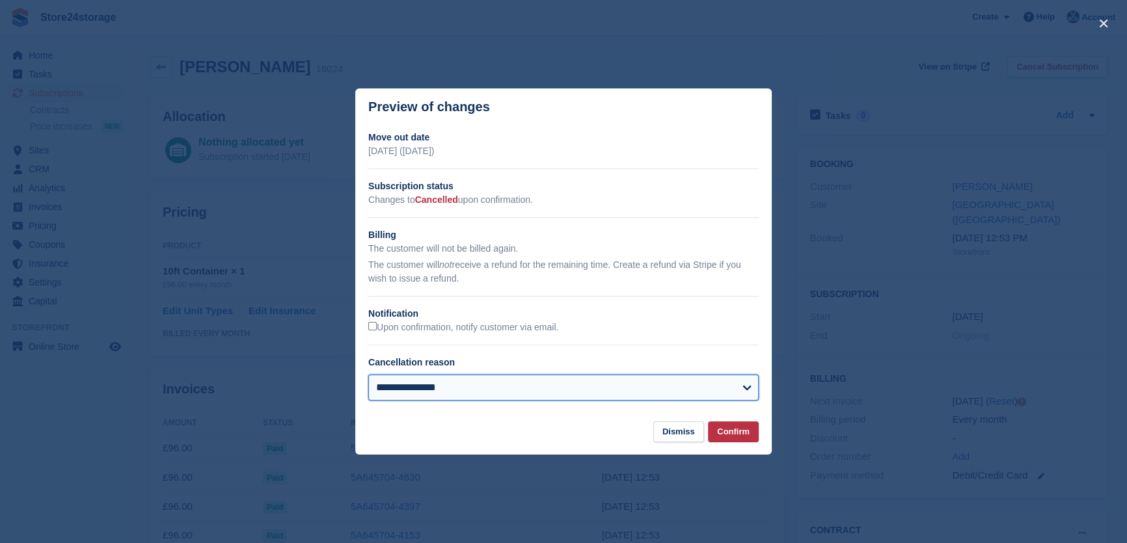
click at [441, 384] on select "**********" at bounding box center [563, 388] width 390 height 26
select select "**********"
click at [368, 375] on select "**********" at bounding box center [563, 388] width 390 height 26
click at [449, 329] on label "Upon confirmation, notify customer via email." at bounding box center [463, 328] width 190 height 12
click at [727, 426] on button "Confirm" at bounding box center [733, 432] width 51 height 21
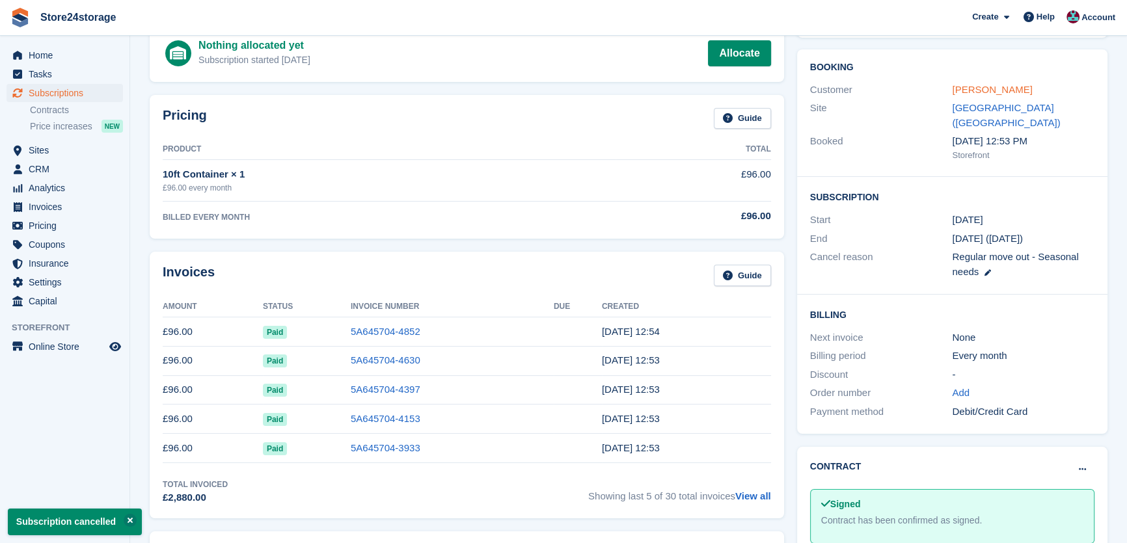
scroll to position [79, 0]
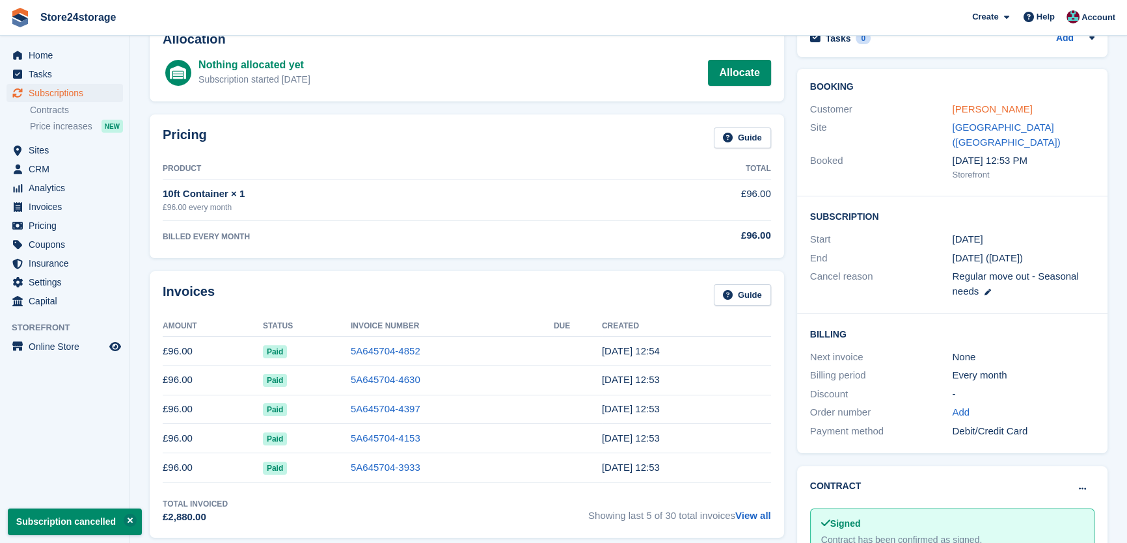
click at [984, 111] on link "[PERSON_NAME]" at bounding box center [992, 108] width 80 height 11
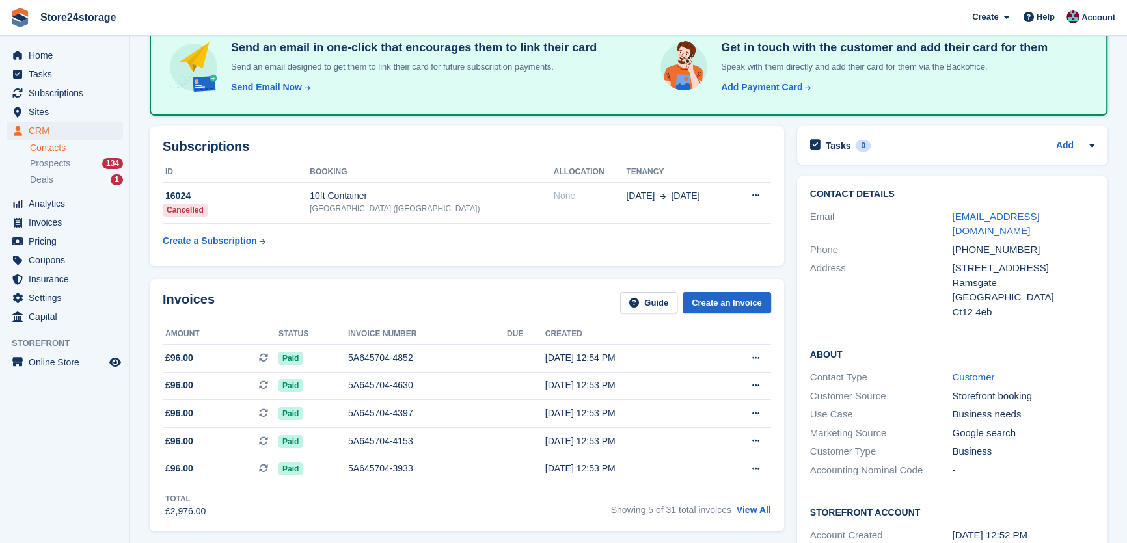
scroll to position [98, 0]
click at [564, 359] on div "[DATE] 12:54 PM" at bounding box center [626, 358] width 163 height 14
drag, startPoint x: 1067, startPoint y: 215, endPoint x: 953, endPoint y: 223, distance: 114.7
click at [953, 223] on div "Email olisykes2022@icloud.com" at bounding box center [952, 223] width 284 height 33
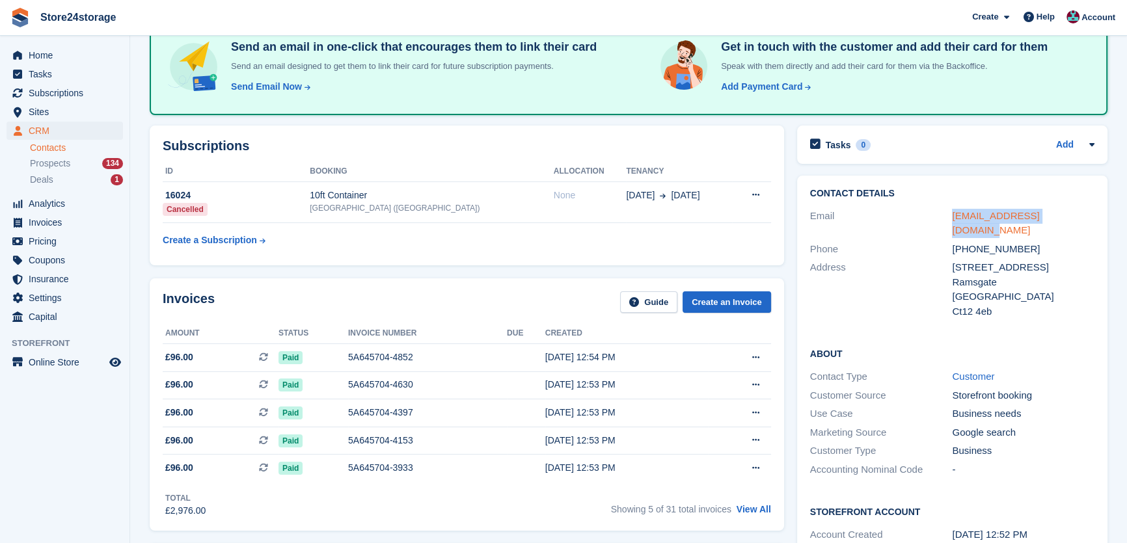
copy link "[EMAIL_ADDRESS][DOMAIN_NAME]"
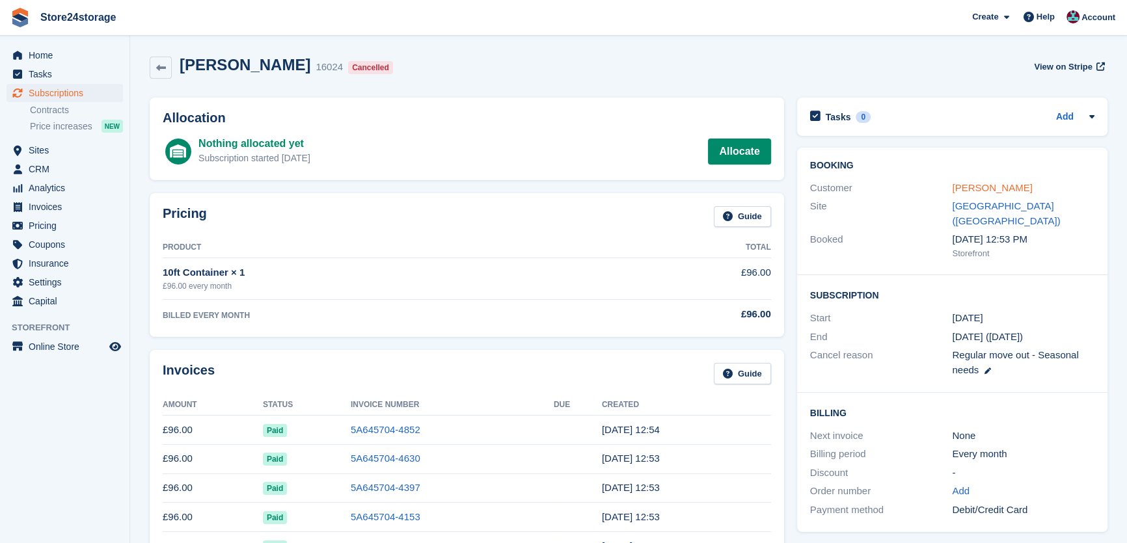
click at [968, 189] on link "[PERSON_NAME]" at bounding box center [992, 187] width 80 height 11
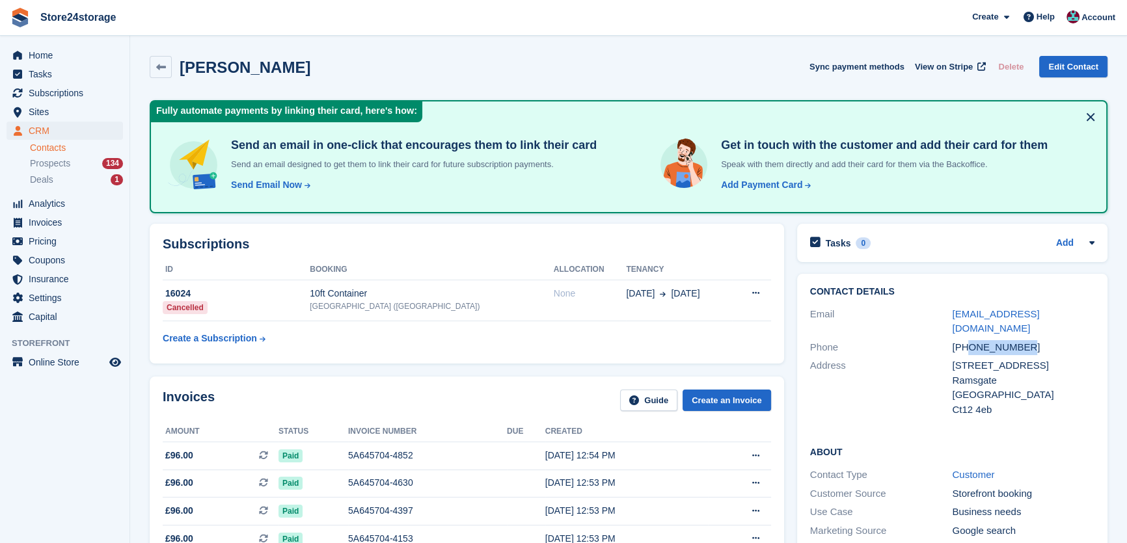
drag, startPoint x: 1028, startPoint y: 327, endPoint x: 972, endPoint y: 332, distance: 56.9
click at [970, 340] on div "[PHONE_NUMBER]" at bounding box center [1023, 347] width 143 height 15
copy div "7360121844"
